Goal: Find specific page/section: Find specific page/section

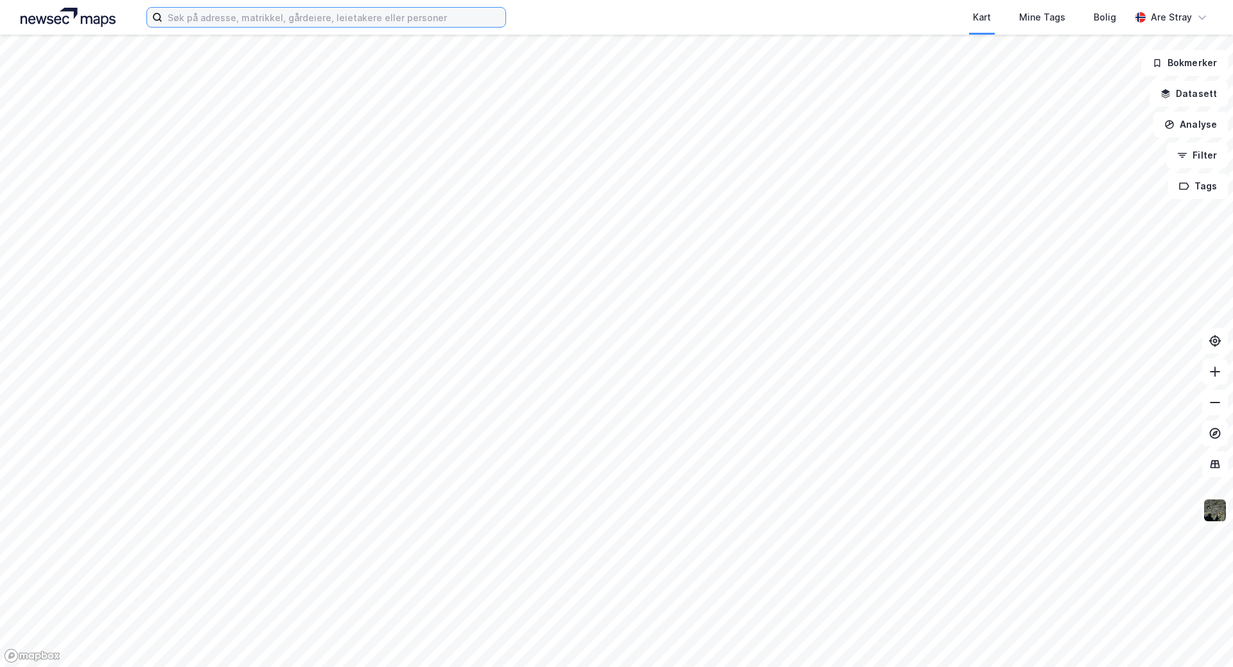
click at [482, 24] on input at bounding box center [333, 17] width 343 height 19
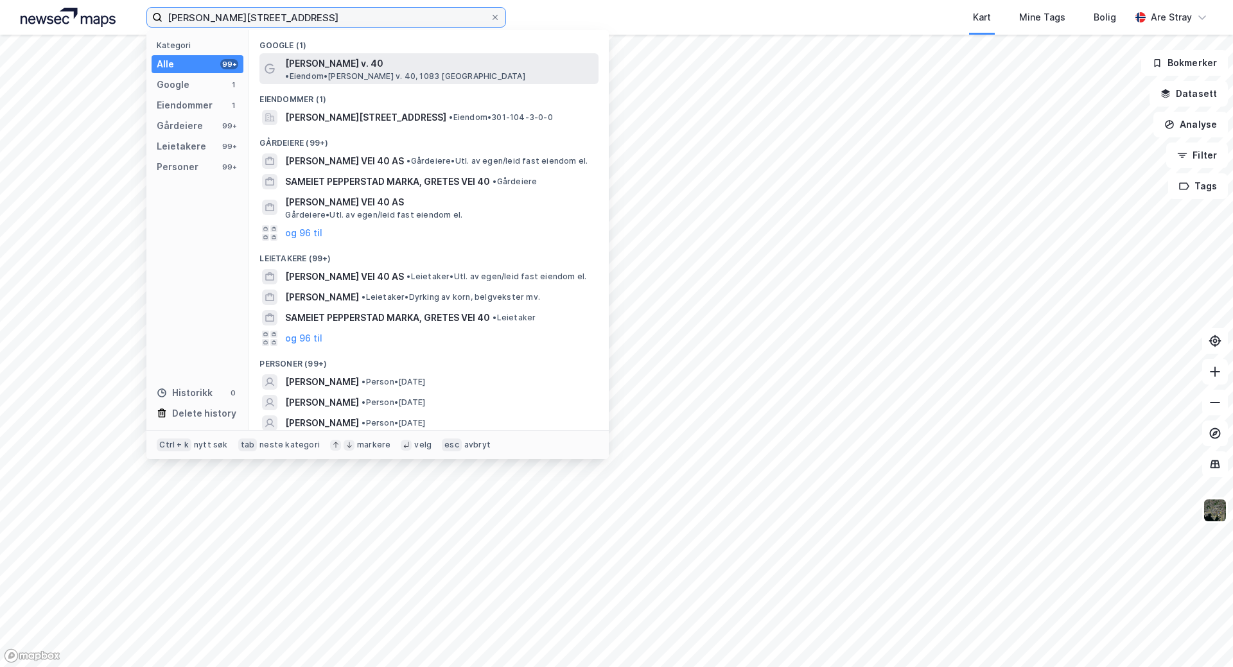
type input "[PERSON_NAME][STREET_ADDRESS]"
click at [422, 71] on span "• Eiendom • [PERSON_NAME] v. 40, 1083 [GEOGRAPHIC_DATA]" at bounding box center [405, 76] width 240 height 10
